Goal: Information Seeking & Learning: Learn about a topic

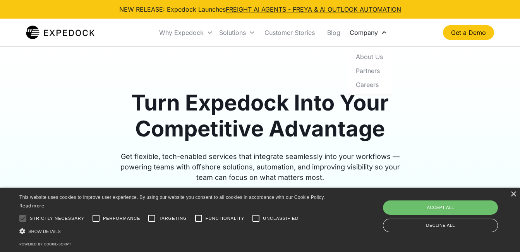
click at [363, 35] on div "Company" at bounding box center [363, 33] width 28 height 8
click at [371, 55] on link "About Us" at bounding box center [368, 56] width 39 height 14
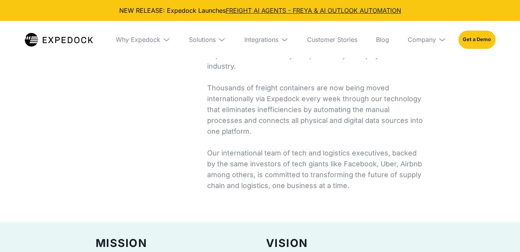
select select
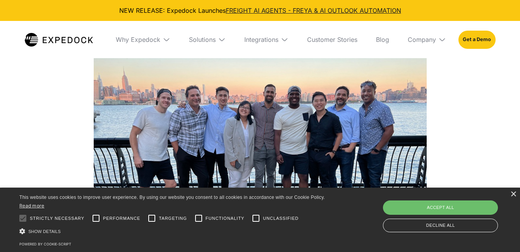
scroll to position [697, 0]
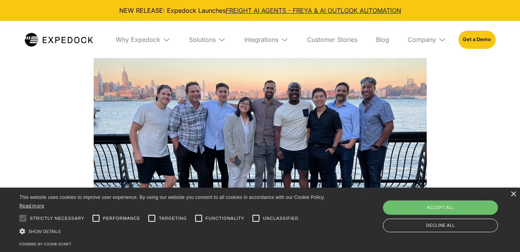
click at [517, 193] on div "× This website uses cookies to improve user experience. By using our website yo…" at bounding box center [260, 219] width 520 height 64
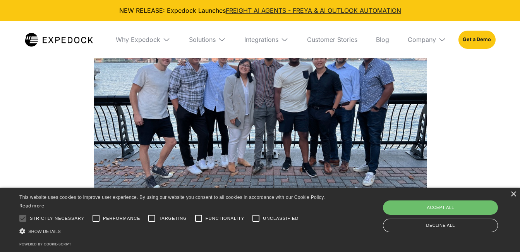
scroll to position [735, 0]
click at [513, 195] on div "×" at bounding box center [513, 194] width 6 height 6
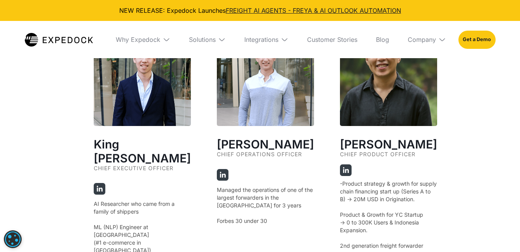
scroll to position [1393, 0]
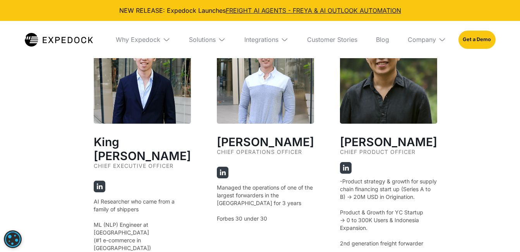
click at [102, 180] on img at bounding box center [100, 186] width 12 height 12
click at [217, 166] on img at bounding box center [223, 172] width 12 height 12
click at [238, 141] on h3 "[PERSON_NAME]" at bounding box center [265, 142] width 97 height 14
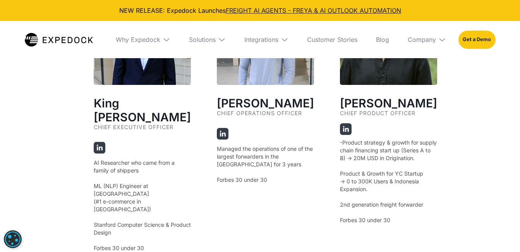
click at [228, 169] on p "Managed the operations of one of the largest forwarders in the [GEOGRAPHIC_DATA…" at bounding box center [265, 164] width 97 height 39
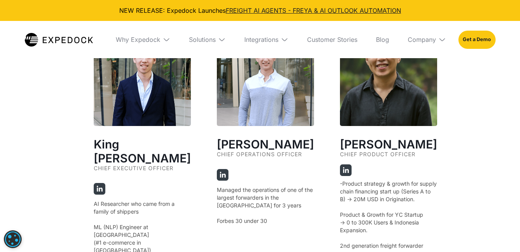
scroll to position [1277, 0]
